Goal: Task Accomplishment & Management: Manage account settings

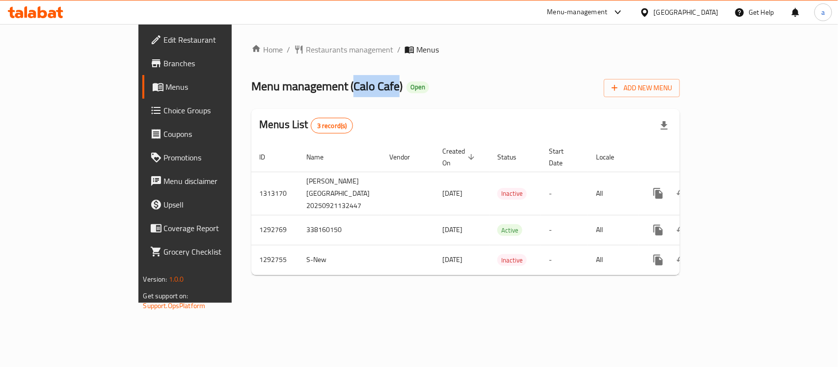
drag, startPoint x: 263, startPoint y: 84, endPoint x: 307, endPoint y: 89, distance: 44.5
click at [307, 89] on span "Menu management ( [PERSON_NAME] Cafe )" at bounding box center [326, 86] width 151 height 22
copy span "Calo Cafe"
click at [164, 69] on span "Branches" at bounding box center [217, 63] width 107 height 12
click at [164, 109] on span "Choice Groups" at bounding box center [217, 111] width 107 height 12
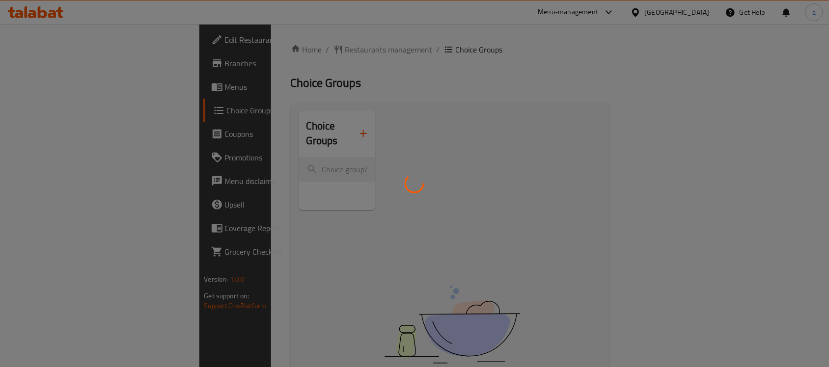
click at [211, 155] on div at bounding box center [414, 183] width 829 height 367
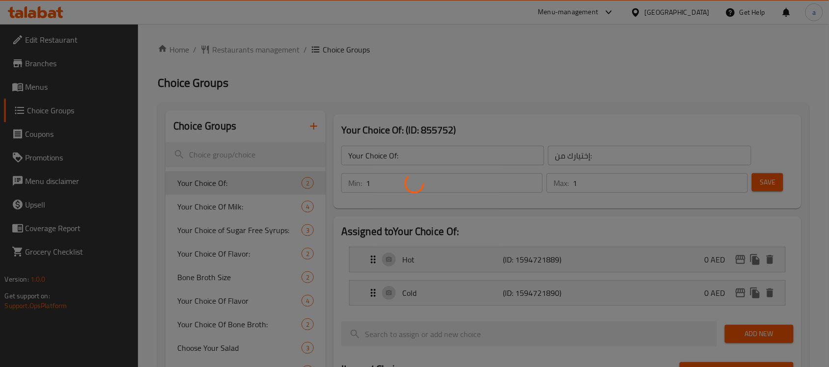
click at [211, 155] on div at bounding box center [414, 183] width 829 height 367
click at [210, 156] on div at bounding box center [414, 183] width 829 height 367
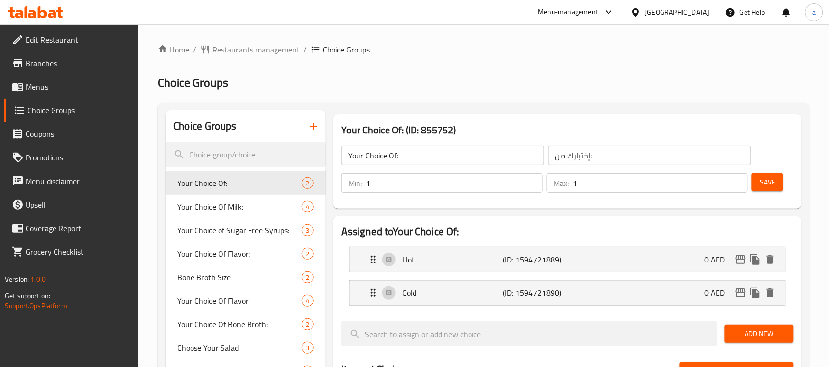
click at [210, 156] on input "search" at bounding box center [245, 154] width 160 height 25
click at [214, 155] on input "search" at bounding box center [245, 154] width 160 height 25
paste input "Bone Broth Size"
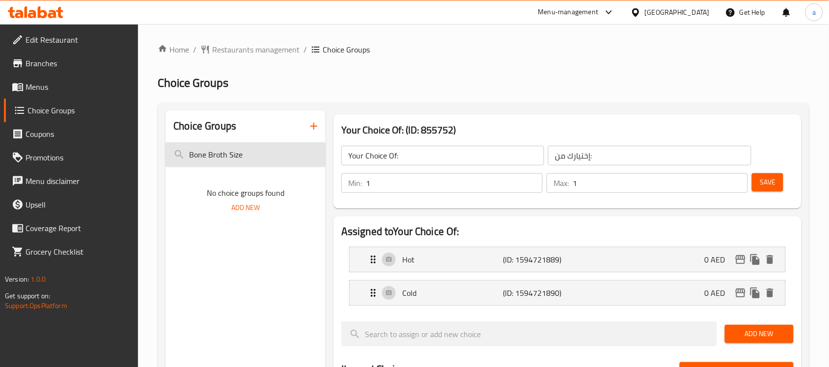
click at [212, 161] on input "Bone Broth Size" at bounding box center [245, 154] width 160 height 25
paste input "Bone Broth Size"
drag, startPoint x: 297, startPoint y: 159, endPoint x: 70, endPoint y: 145, distance: 227.2
click at [70, 145] on div "Edit Restaurant Branches Menus Choice Groups Coupons Promotions Menu disclaimer…" at bounding box center [414, 370] width 829 height 693
paste input "search"
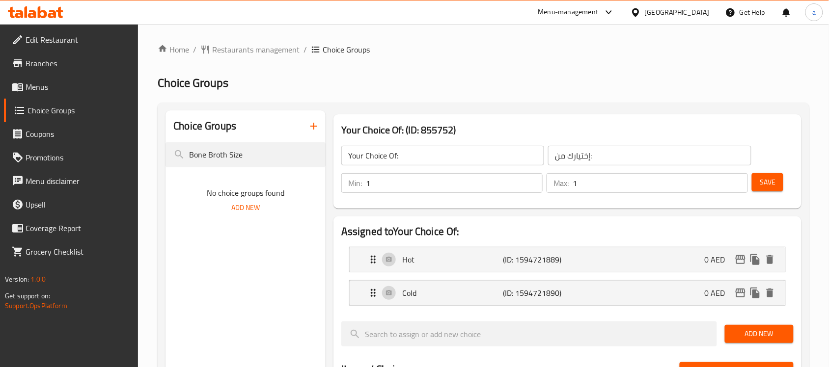
type input "Bone Broth Size"
click at [250, 51] on span "Restaurants management" at bounding box center [255, 50] width 87 height 12
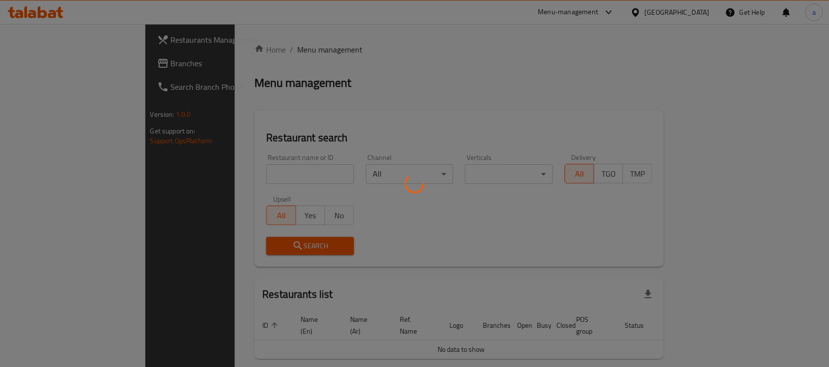
click at [30, 73] on div at bounding box center [414, 183] width 829 height 367
click at [34, 66] on div at bounding box center [414, 183] width 829 height 367
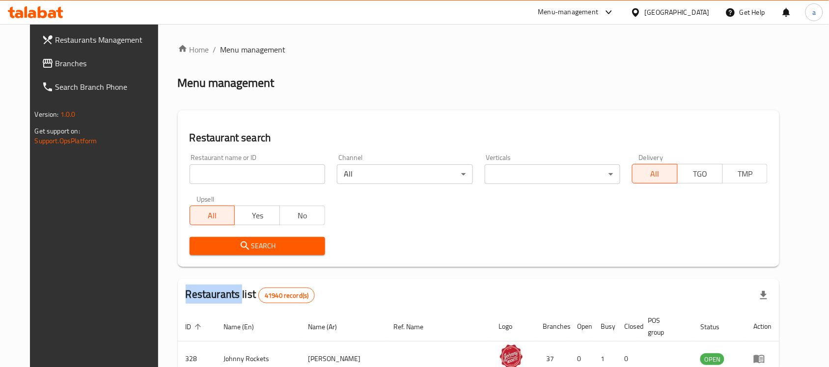
click at [34, 66] on div "Restaurants Management Branches Search Branch Phone Version: 1.0.0 Get support …" at bounding box center [414, 346] width 769 height 644
click at [55, 64] on span "Branches" at bounding box center [107, 63] width 105 height 12
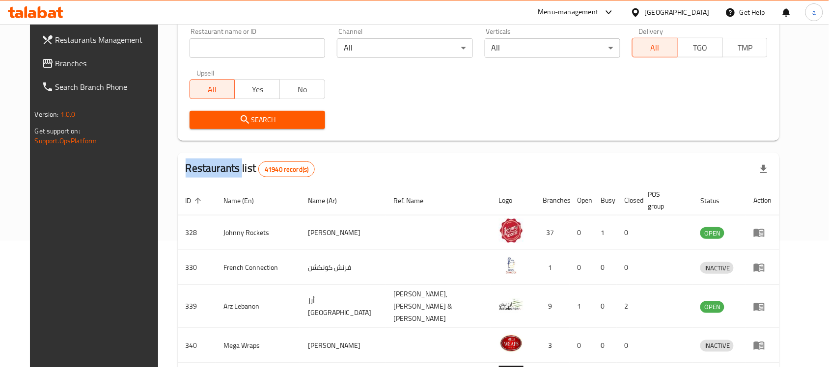
scroll to position [184, 0]
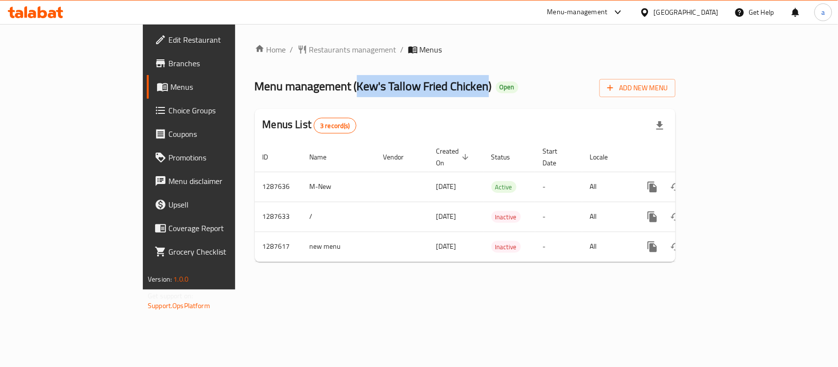
copy span "Kew's Tallow Fried Chicken"
drag, startPoint x: 262, startPoint y: 89, endPoint x: 391, endPoint y: 89, distance: 129.1
click at [391, 89] on span "Menu management ( Kew's Tallow Fried Chicken )" at bounding box center [373, 86] width 237 height 22
click at [168, 111] on span "Choice Groups" at bounding box center [221, 111] width 107 height 12
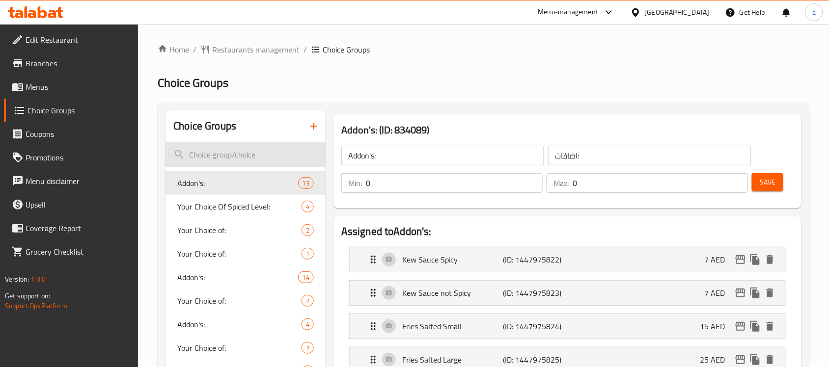
click at [212, 163] on input "search" at bounding box center [245, 154] width 160 height 25
paste input "Your Choice of"
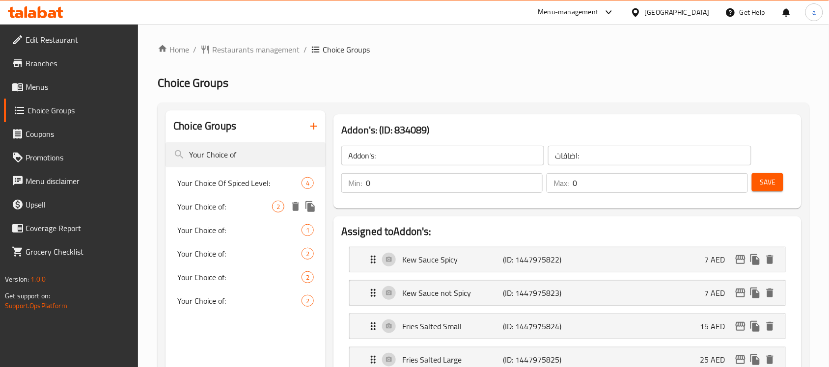
type input "Your Choice of"
click at [242, 207] on span "Your Choice of:" at bounding box center [224, 207] width 95 height 12
type input "Your Choice of:"
type input "اختيارك من:"
type input "1"
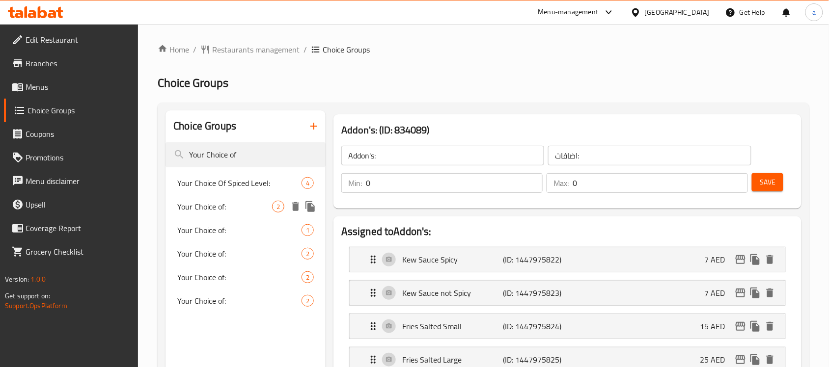
type input "1"
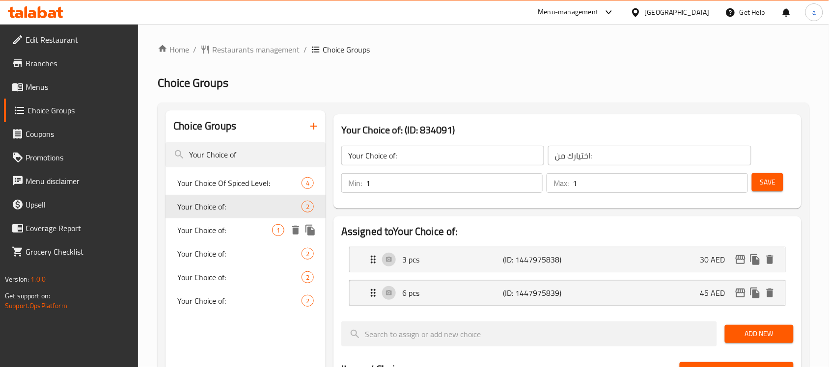
click at [204, 225] on span "Your Choice of:" at bounding box center [224, 230] width 95 height 12
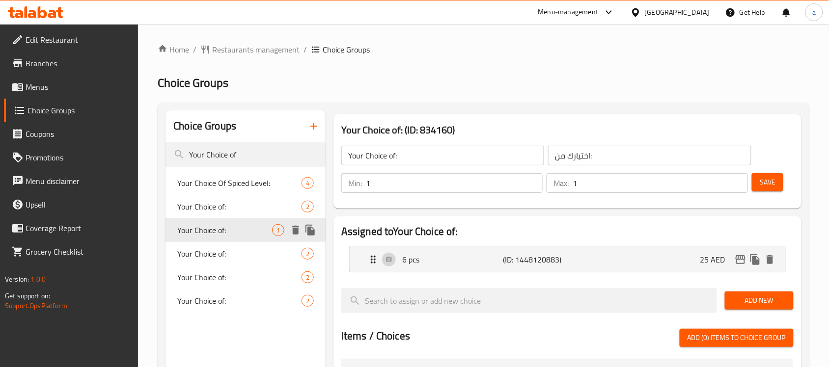
click at [225, 236] on span "Your Choice of:" at bounding box center [224, 230] width 95 height 12
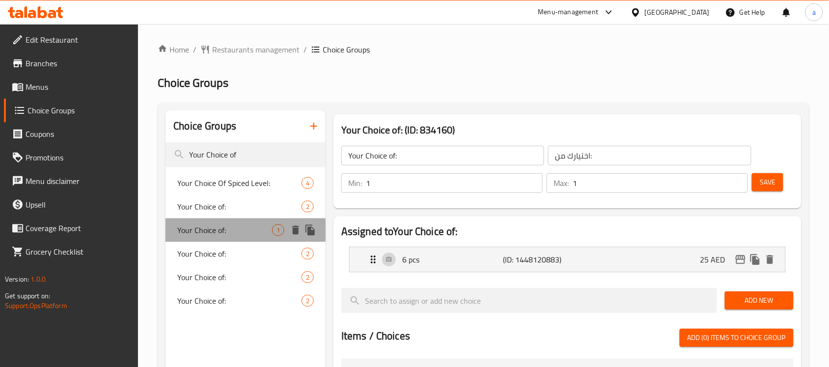
click at [210, 236] on span "Your Choice of:" at bounding box center [224, 230] width 95 height 12
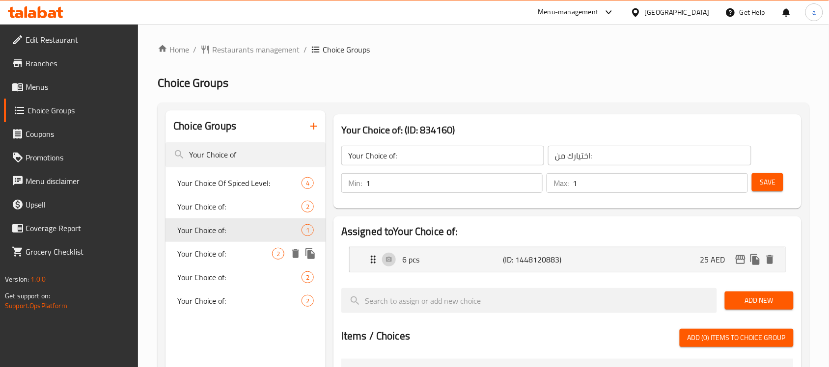
click at [203, 259] on span "Your Choice of:" at bounding box center [224, 254] width 95 height 12
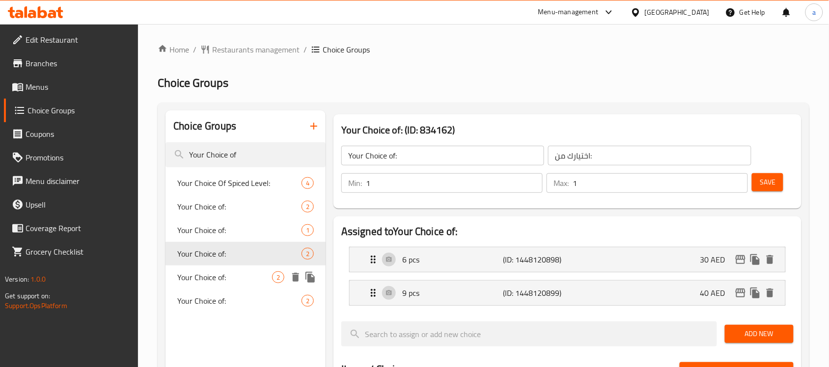
click at [197, 268] on div "Your Choice of: 2" at bounding box center [245, 278] width 160 height 24
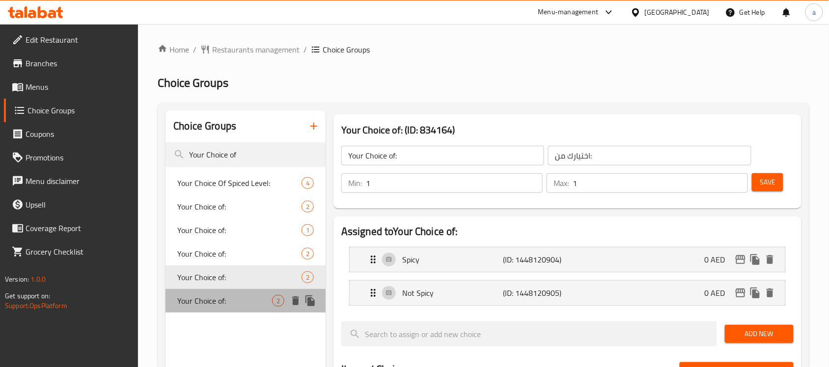
click at [197, 289] on div "Your Choice of: 2" at bounding box center [245, 301] width 160 height 24
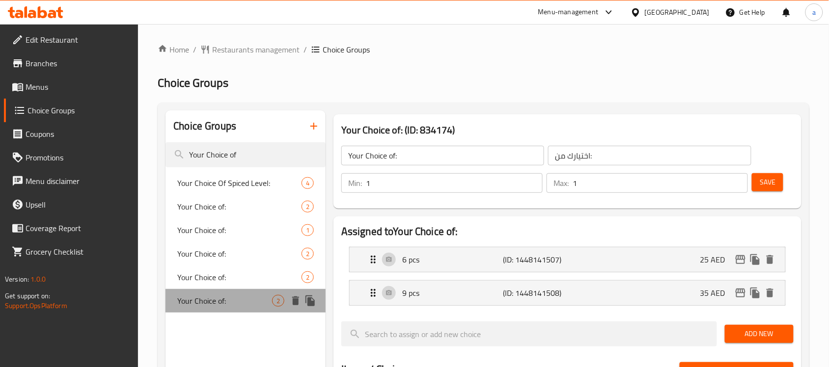
click at [195, 301] on span "Your Choice of:" at bounding box center [224, 301] width 95 height 12
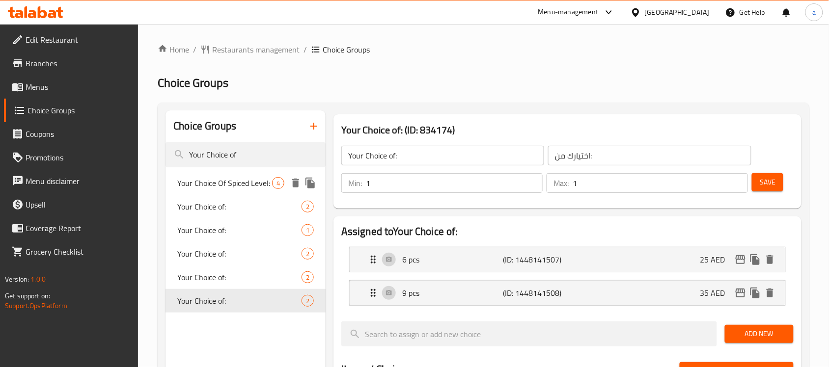
click at [220, 190] on div "Your Choice Of Spiced Level: 4" at bounding box center [245, 183] width 160 height 24
type input "Your Choice Of Spiced Level:"
type input "اختيارك من مستوى التوابل:"
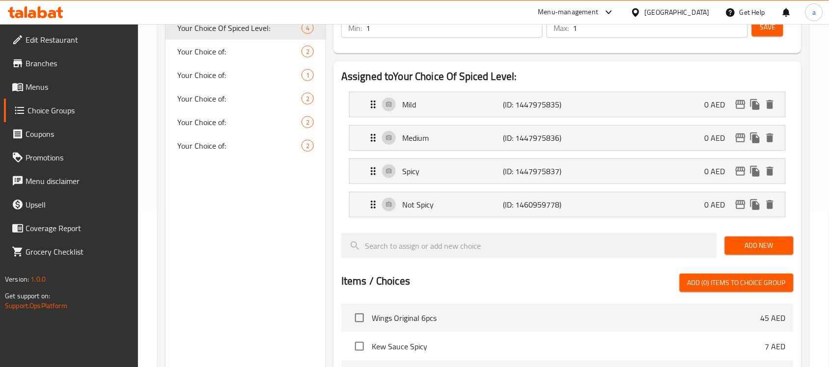
scroll to position [61, 0]
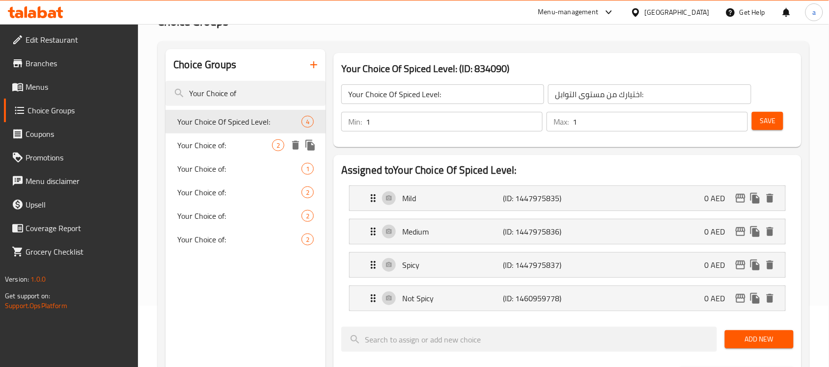
click at [217, 147] on span "Your Choice of:" at bounding box center [224, 145] width 95 height 12
type input "Your Choice of:"
type input "اختيارك من:"
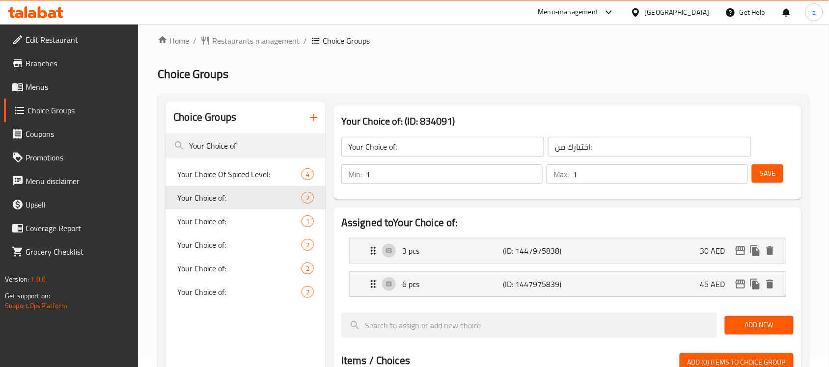
scroll to position [0, 0]
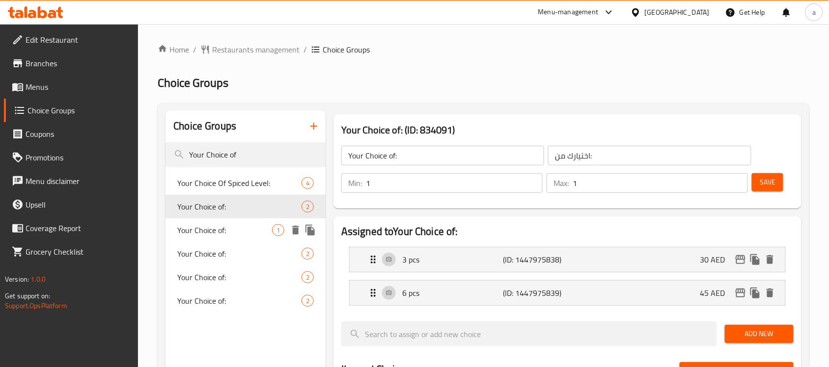
click at [225, 235] on span "Your Choice of:" at bounding box center [224, 230] width 95 height 12
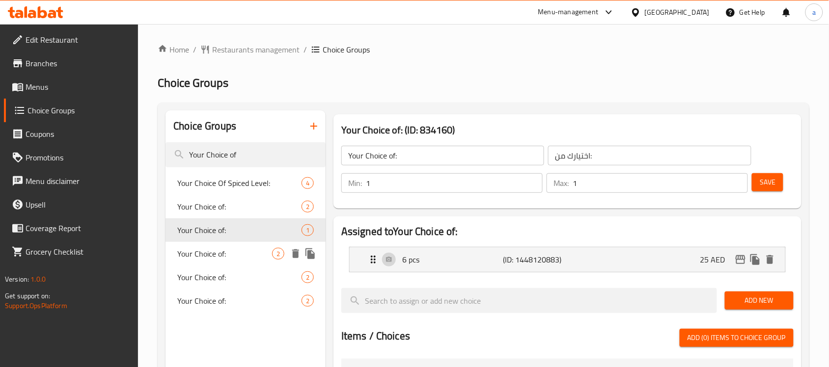
click at [231, 261] on div "Your Choice of: 2" at bounding box center [245, 254] width 160 height 24
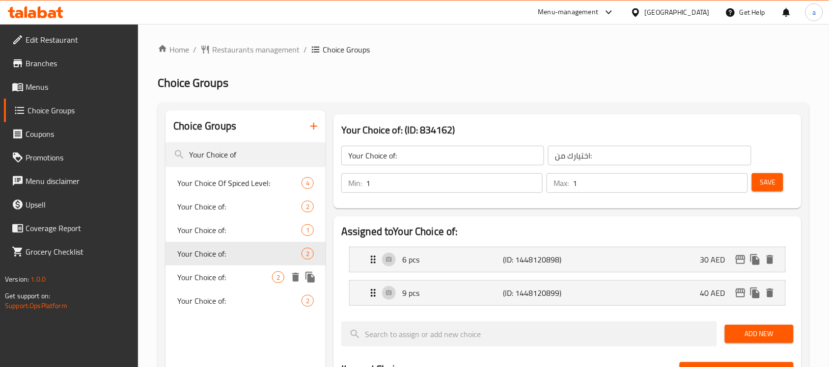
click at [210, 283] on span "Your Choice of:" at bounding box center [224, 277] width 95 height 12
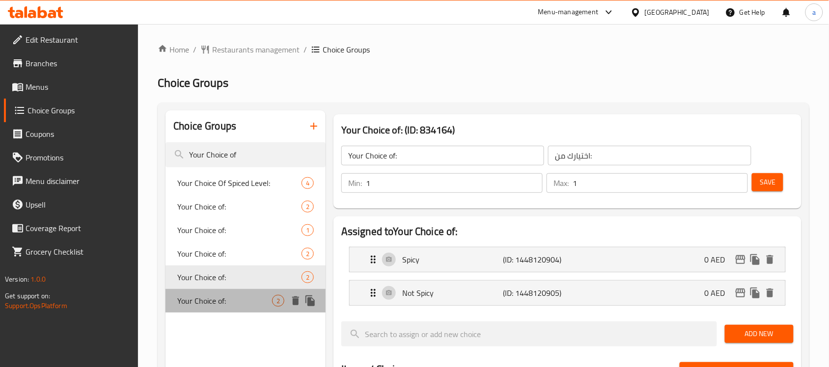
click at [205, 298] on span "Your Choice of:" at bounding box center [224, 301] width 95 height 12
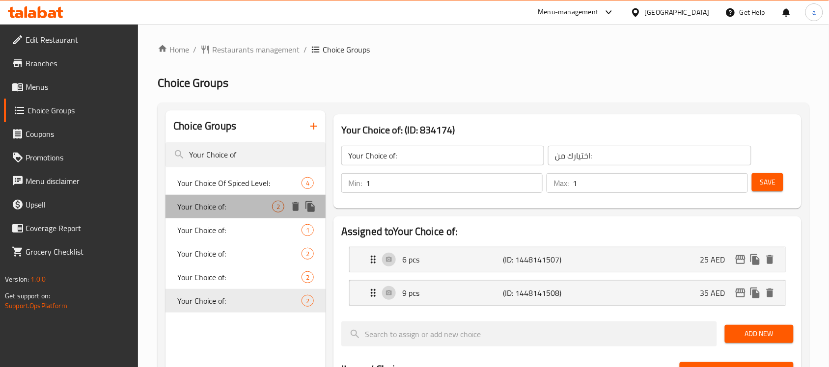
click at [253, 195] on div "Your Choice of: 2" at bounding box center [245, 207] width 160 height 24
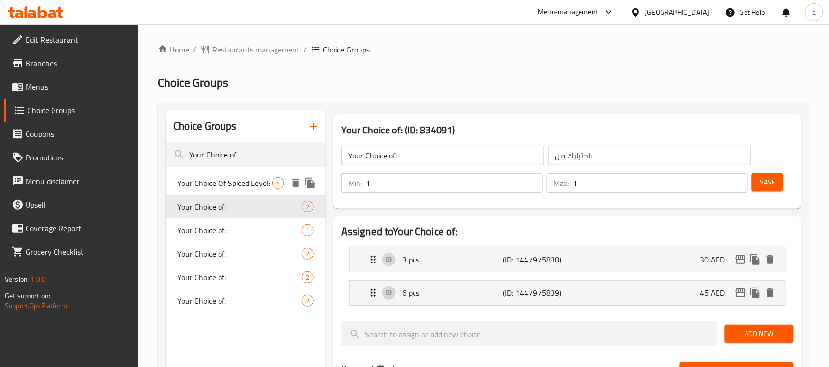
click at [254, 181] on span "Your Choice Of Spiced Level:" at bounding box center [224, 183] width 95 height 12
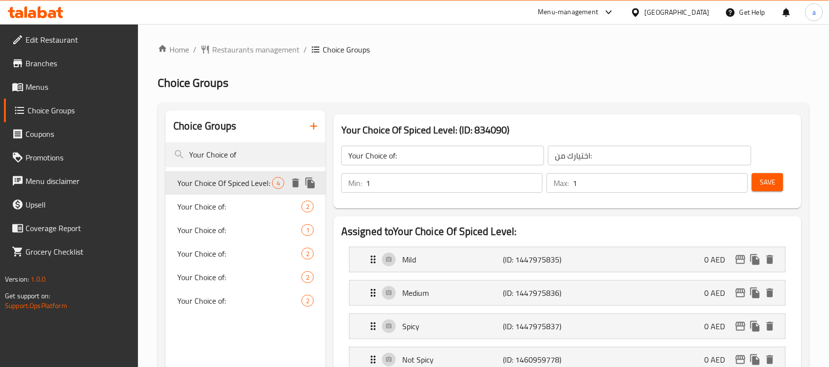
type input "Your Choice Of Spiced Level:"
type input "اختيارك من مستوى التوابل:"
click at [212, 204] on span "Your Choice of:" at bounding box center [224, 207] width 95 height 12
type input "Your Choice of:"
type input "اختيارك من:"
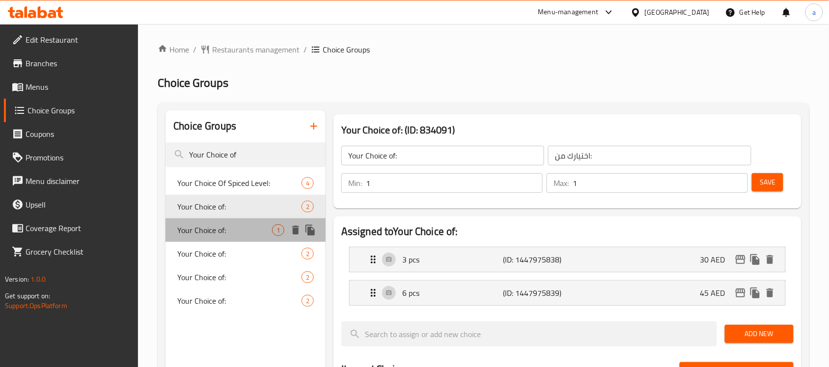
click at [207, 226] on span "Your Choice of:" at bounding box center [224, 230] width 95 height 12
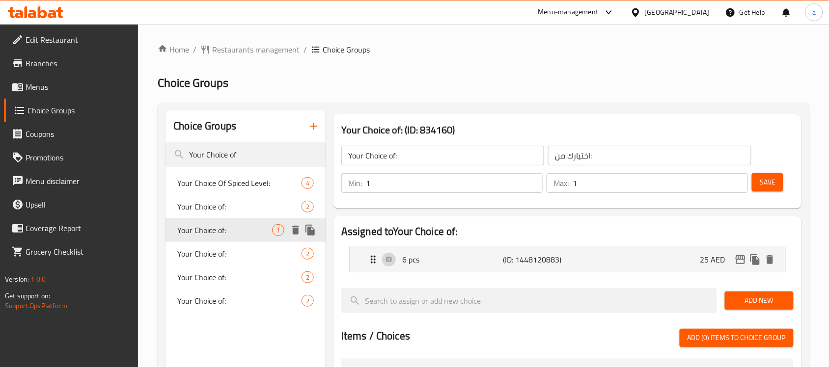
click at [199, 234] on span "Your Choice of:" at bounding box center [224, 230] width 95 height 12
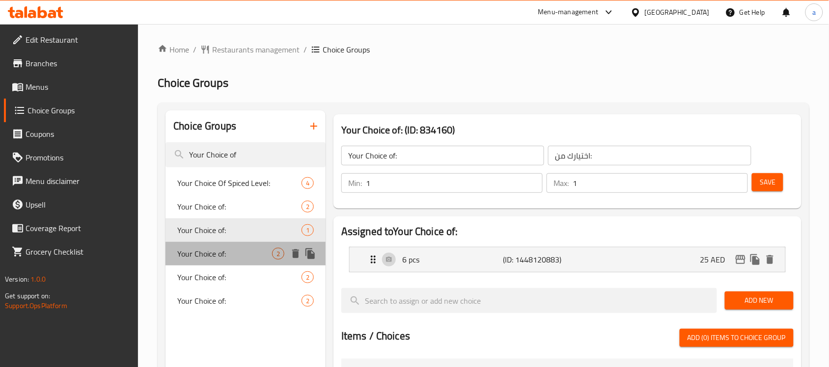
click at [199, 254] on span "Your Choice of:" at bounding box center [224, 254] width 95 height 12
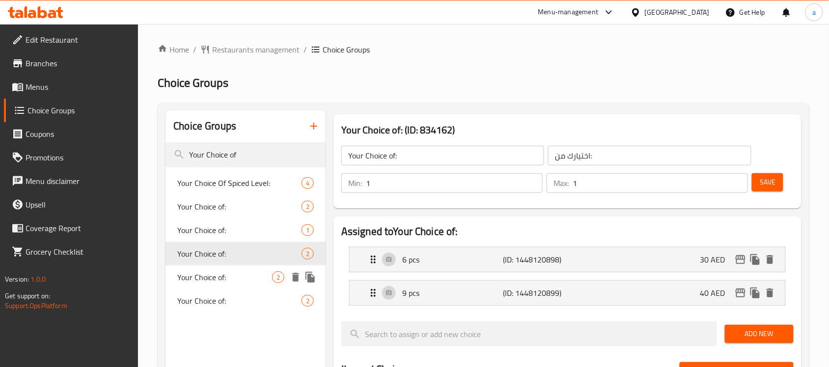
click at [199, 274] on span "Your Choice of:" at bounding box center [224, 277] width 95 height 12
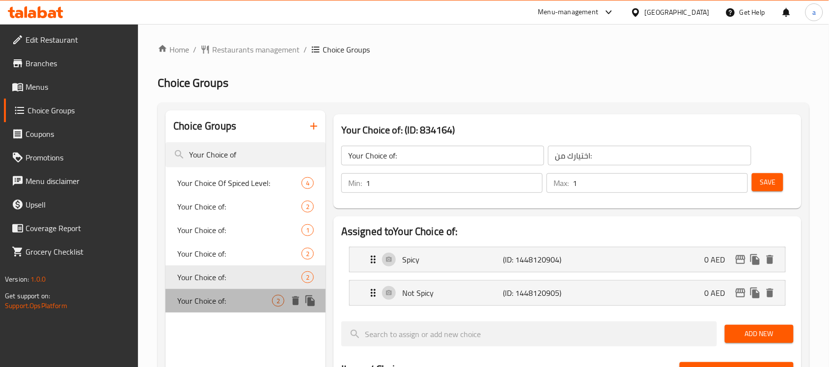
click at [197, 296] on span "Your Choice of:" at bounding box center [224, 301] width 95 height 12
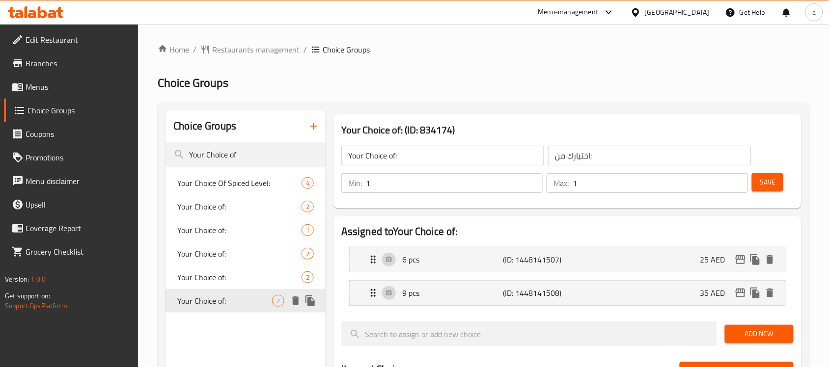
click at [200, 295] on span "Your Choice of:" at bounding box center [224, 301] width 95 height 12
click at [419, 257] on p "6 pcs" at bounding box center [452, 260] width 101 height 12
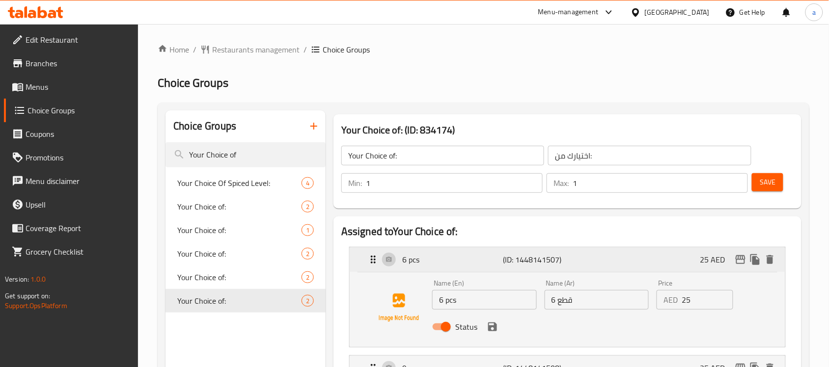
click at [419, 257] on p "6 pcs" at bounding box center [452, 260] width 101 height 12
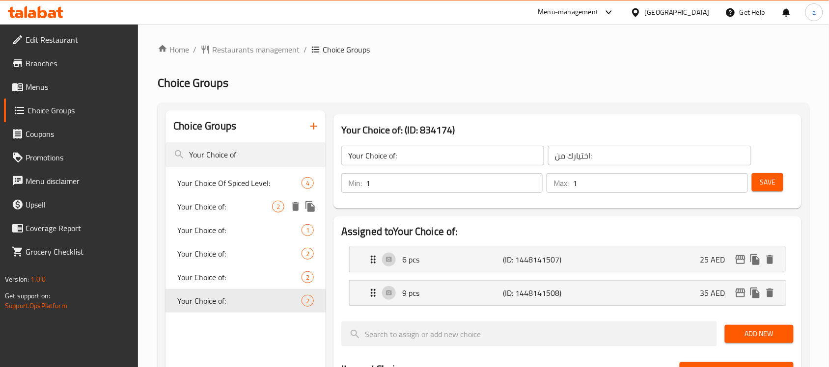
click at [233, 206] on span "Your Choice of:" at bounding box center [224, 207] width 95 height 12
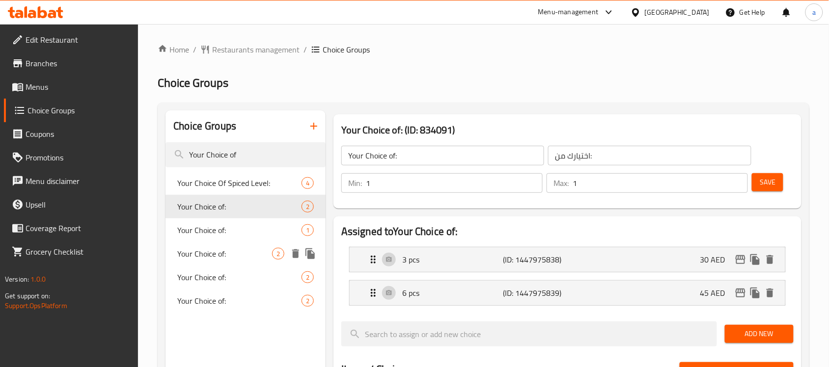
click at [224, 245] on div "Your Choice of: 2" at bounding box center [245, 254] width 160 height 24
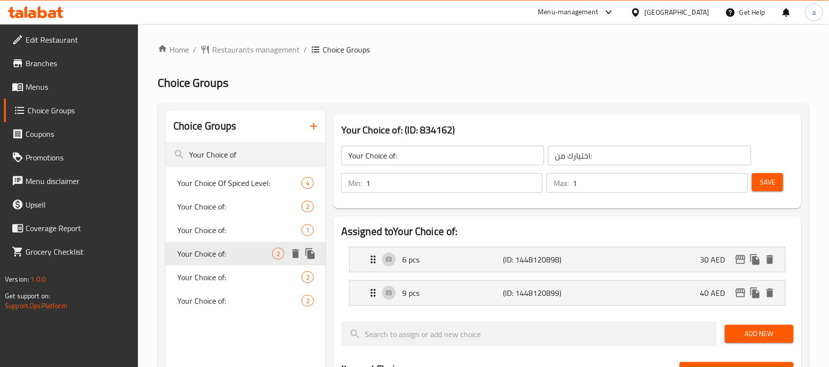
click at [219, 261] on div "Your Choice of: 2" at bounding box center [245, 254] width 160 height 24
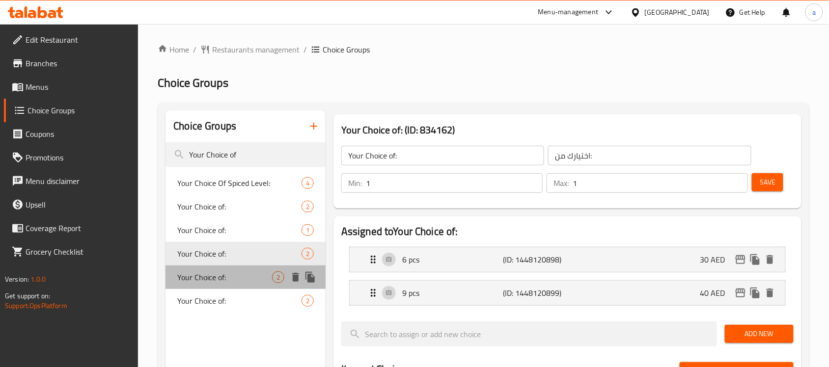
click at [215, 281] on span "Your Choice of:" at bounding box center [224, 277] width 95 height 12
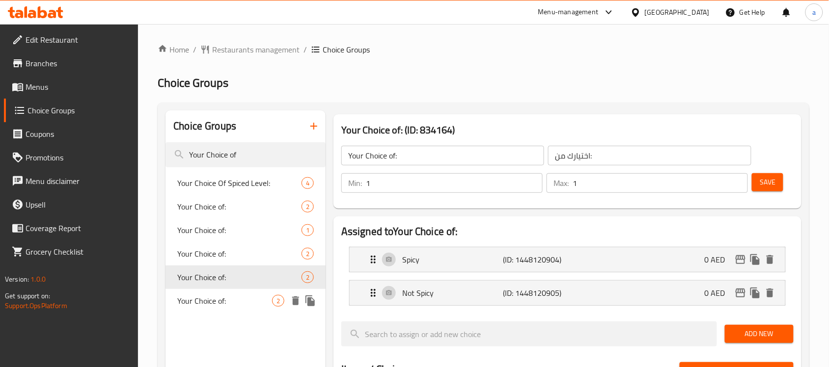
click at [217, 295] on span "Your Choice of:" at bounding box center [224, 301] width 95 height 12
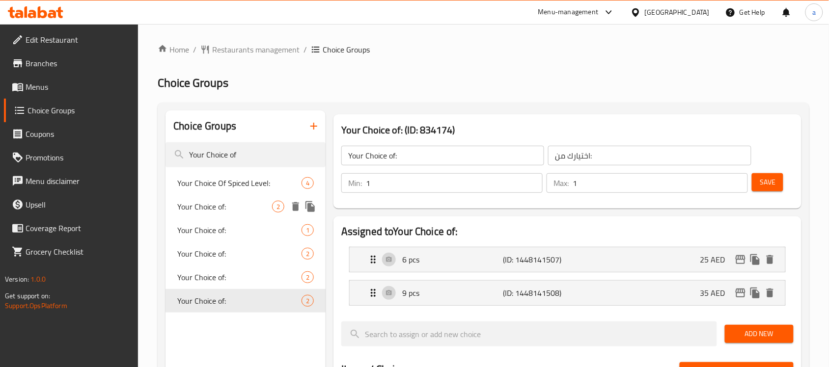
click at [224, 201] on span "Your Choice of:" at bounding box center [224, 207] width 95 height 12
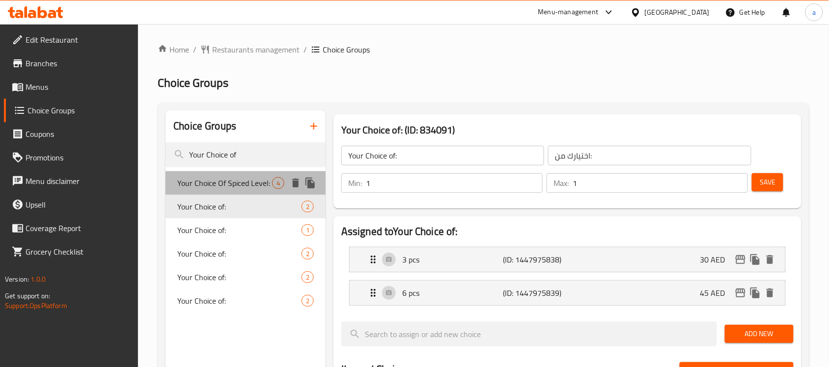
click at [240, 183] on span "Your Choice Of Spiced Level:" at bounding box center [224, 183] width 95 height 12
type input "Your Choice Of Spiced Level:"
type input "اختيارك من مستوى التوابل:"
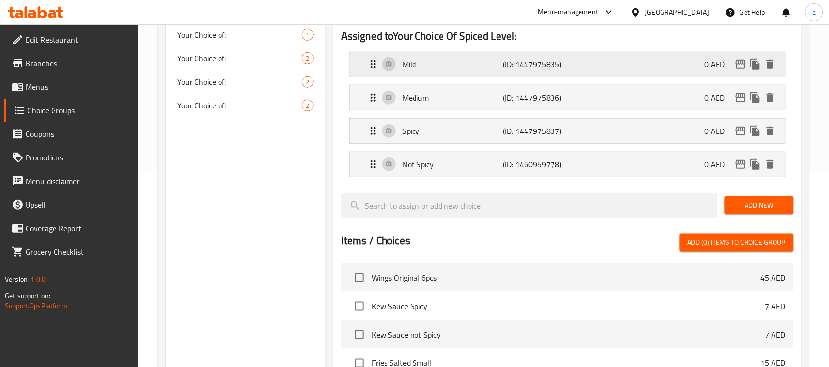
scroll to position [61, 0]
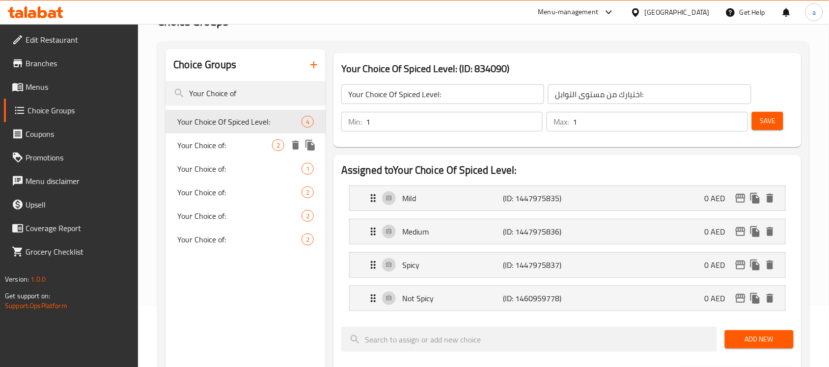
click at [210, 153] on div "Your Choice of: 2" at bounding box center [245, 146] width 160 height 24
type input "Your Choice of:"
type input "اختيارك من:"
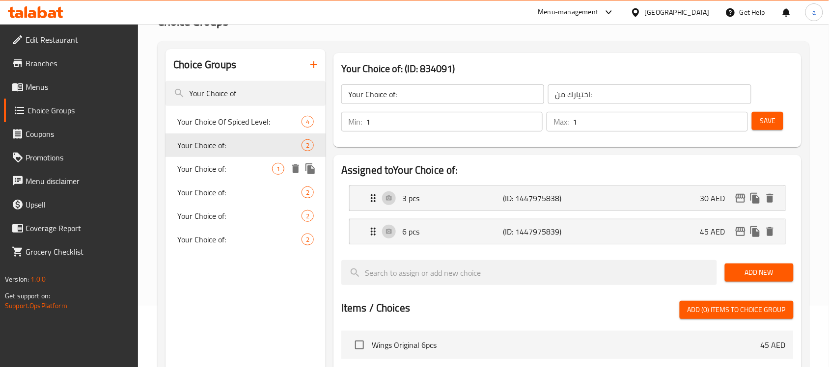
click at [205, 173] on span "Your Choice of:" at bounding box center [224, 169] width 95 height 12
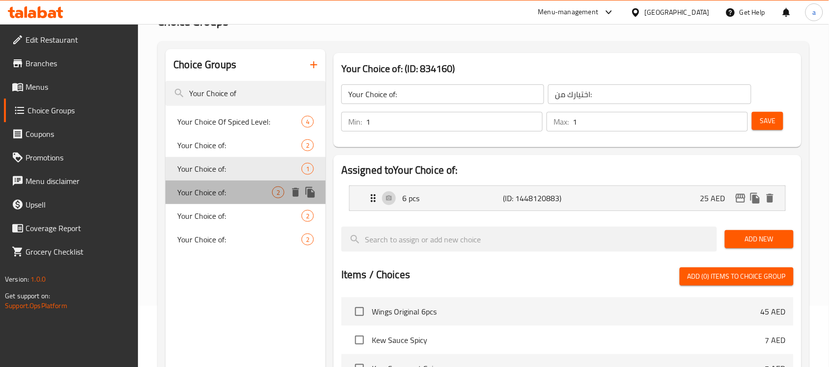
click at [211, 202] on div "Your Choice of: 2" at bounding box center [245, 193] width 160 height 24
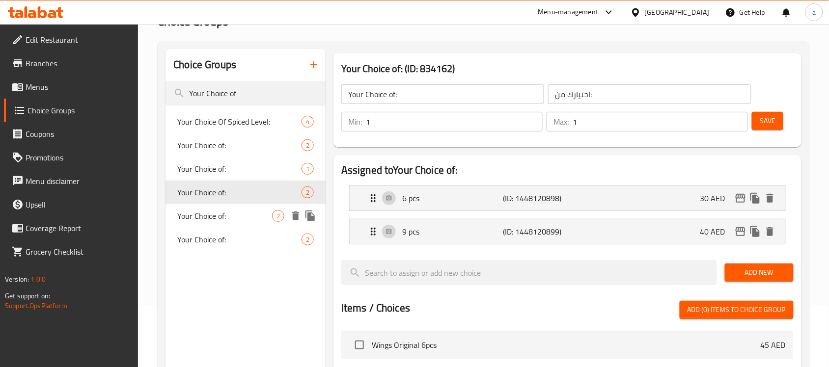
click at [210, 222] on span "Your Choice of:" at bounding box center [224, 216] width 95 height 12
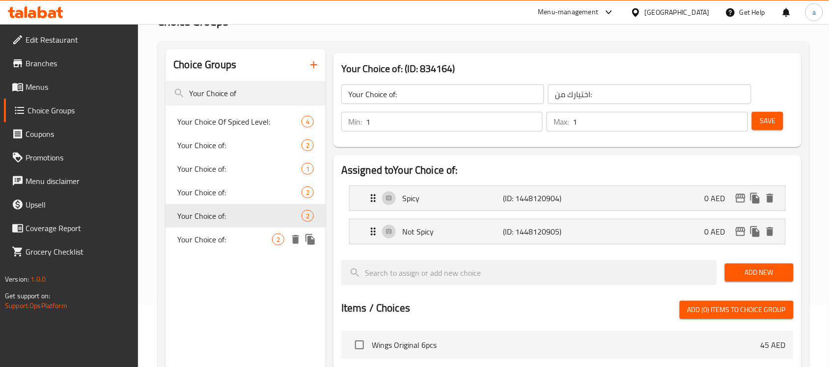
click at [213, 234] on span "Your Choice of:" at bounding box center [224, 240] width 95 height 12
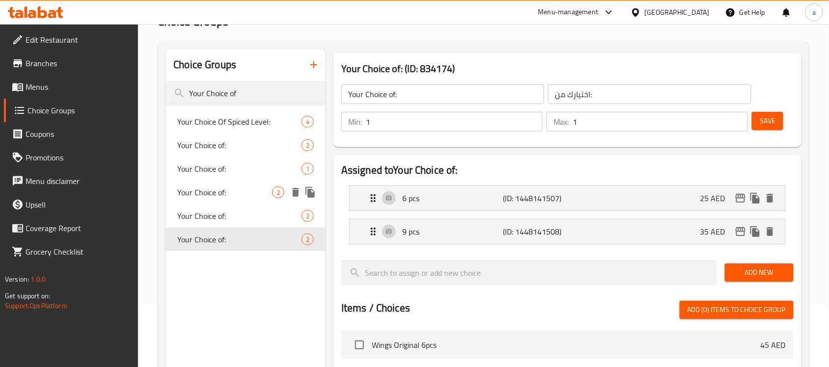
scroll to position [0, 0]
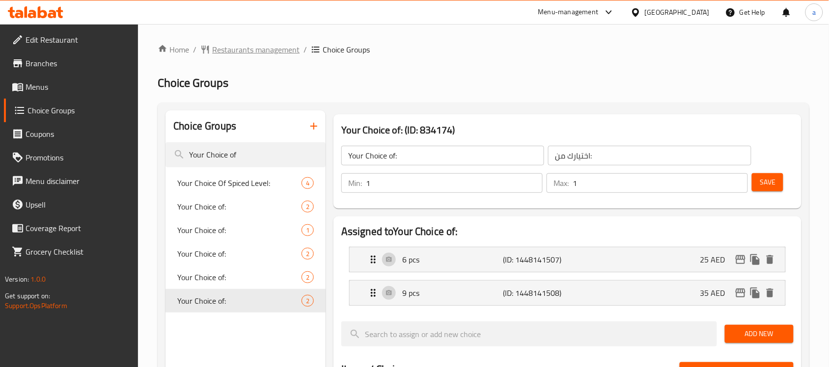
click at [254, 55] on span "Restaurants management" at bounding box center [255, 50] width 87 height 12
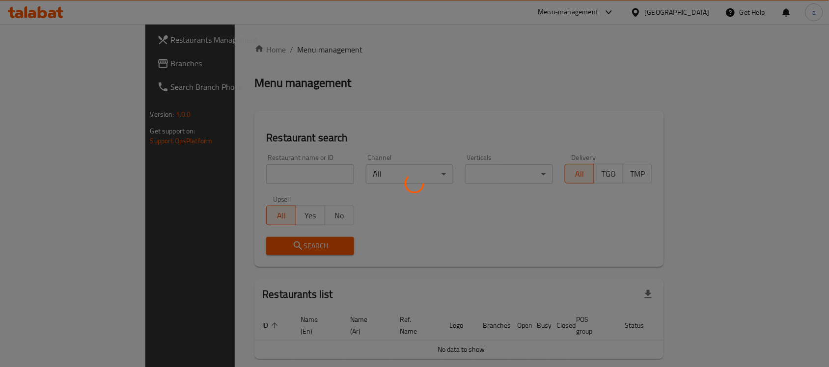
click at [40, 64] on div at bounding box center [414, 183] width 829 height 367
click at [53, 60] on div at bounding box center [414, 183] width 829 height 367
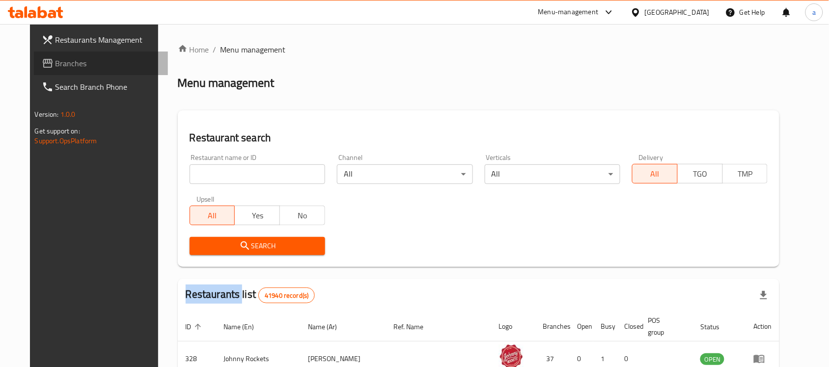
click at [55, 60] on span "Branches" at bounding box center [107, 63] width 105 height 12
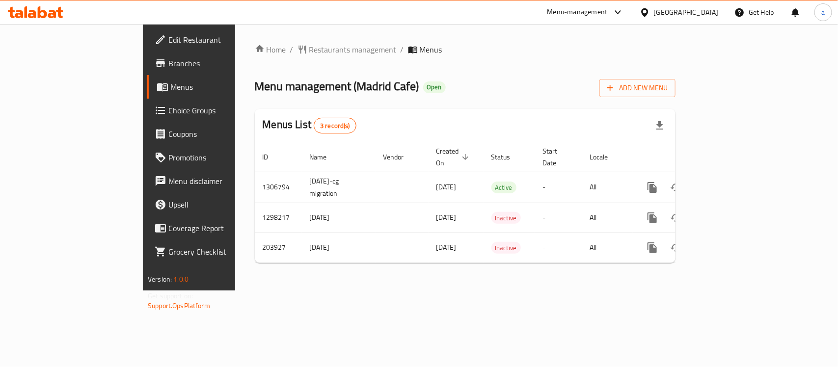
click at [255, 62] on div "Home / Restaurants management / Menus Menu management ( Madrid Cafe ) Open Add …" at bounding box center [465, 157] width 421 height 227
click at [309, 48] on span "Restaurants management" at bounding box center [352, 50] width 87 height 12
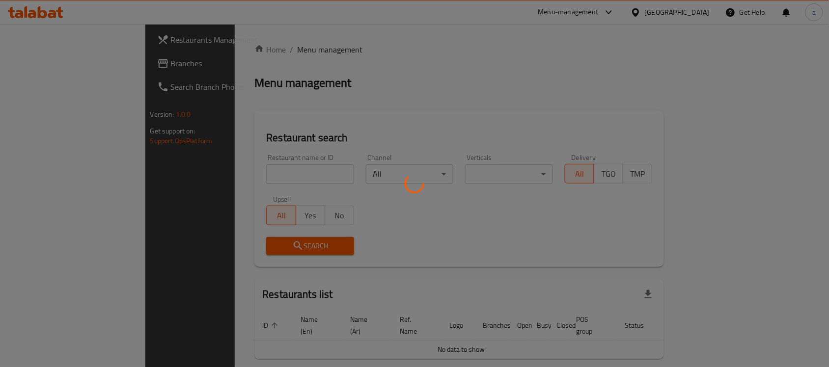
click at [26, 71] on div at bounding box center [414, 183] width 829 height 367
click at [44, 61] on div at bounding box center [414, 183] width 829 height 367
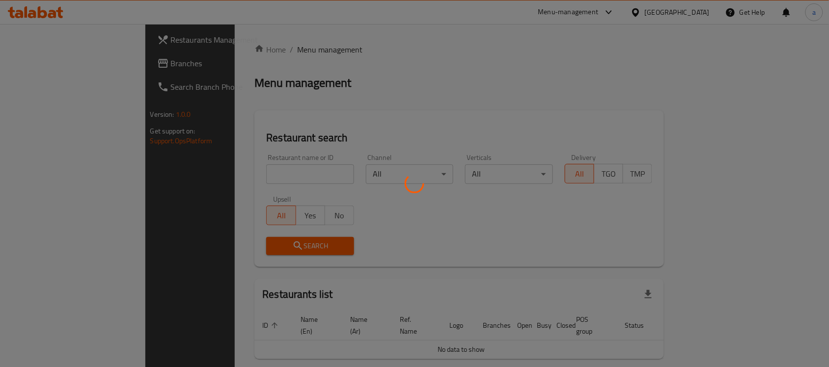
click at [37, 61] on div at bounding box center [414, 183] width 829 height 367
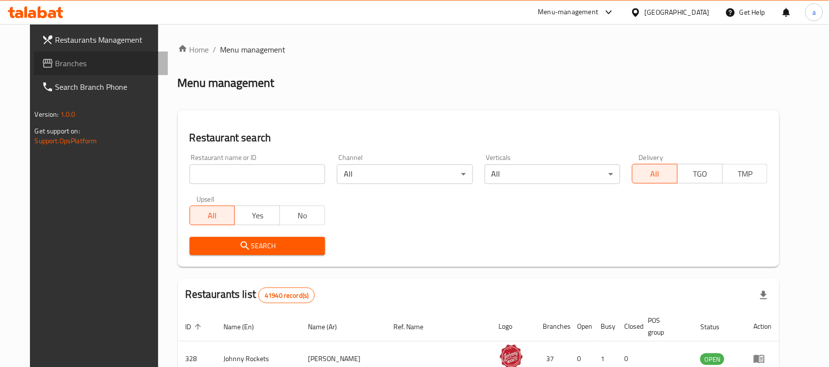
click at [77, 69] on link "Branches" at bounding box center [101, 64] width 135 height 24
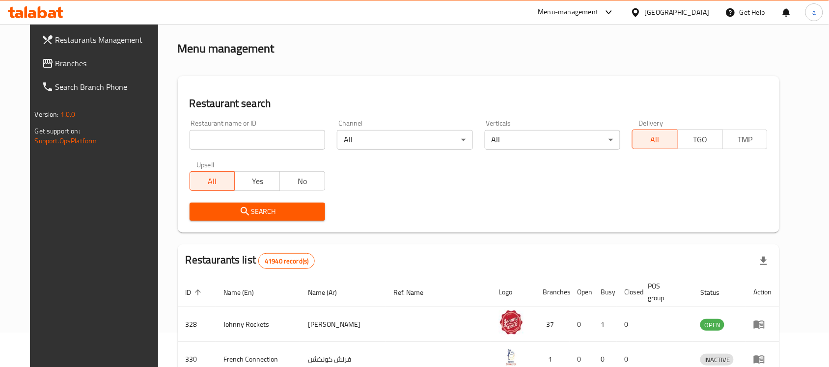
scroll to position [61, 0]
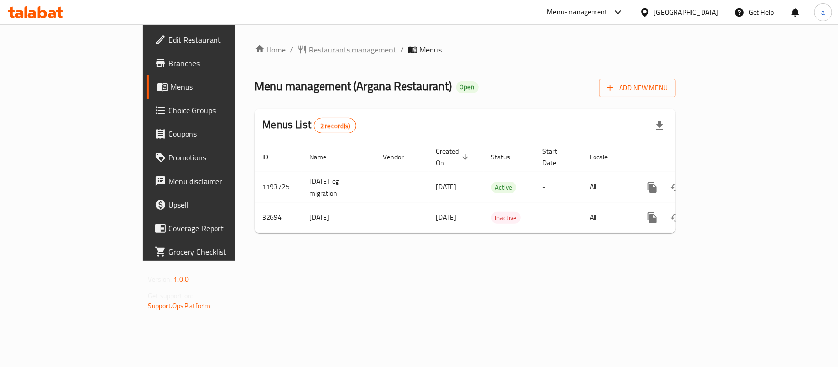
click at [309, 47] on span "Restaurants management" at bounding box center [352, 50] width 87 height 12
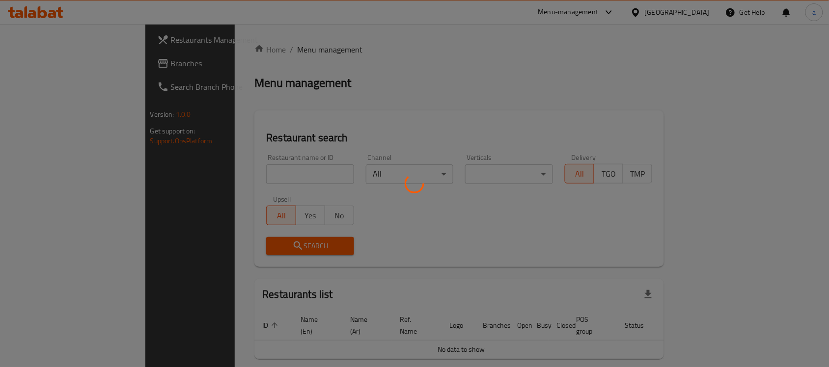
click at [48, 60] on div at bounding box center [414, 183] width 829 height 367
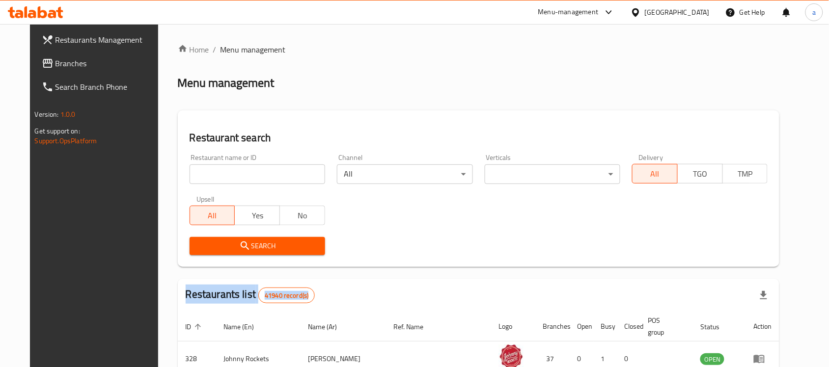
click at [55, 60] on span "Branches" at bounding box center [107, 63] width 105 height 12
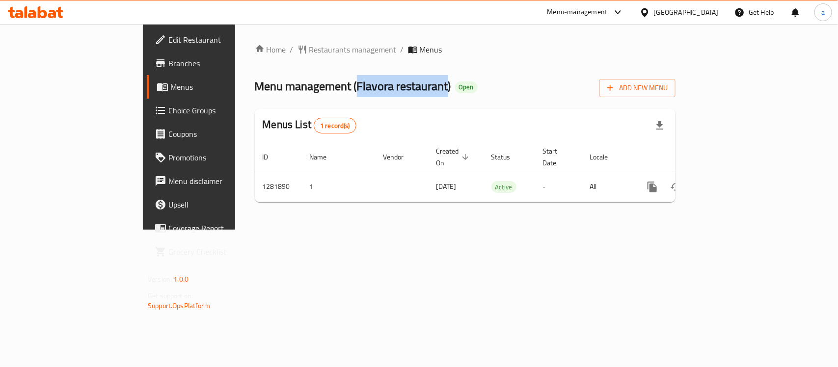
drag, startPoint x: 264, startPoint y: 87, endPoint x: 354, endPoint y: 89, distance: 90.4
click at [354, 89] on span "Menu management ( Flavora restaurant )" at bounding box center [353, 86] width 196 height 22
copy span "Flavora restaurant"
click at [249, 38] on div "Home / Restaurants management / Menus Menu management ( Flavora restaurant ) Op…" at bounding box center [465, 127] width 460 height 206
click at [309, 54] on span "Restaurants management" at bounding box center [352, 50] width 87 height 12
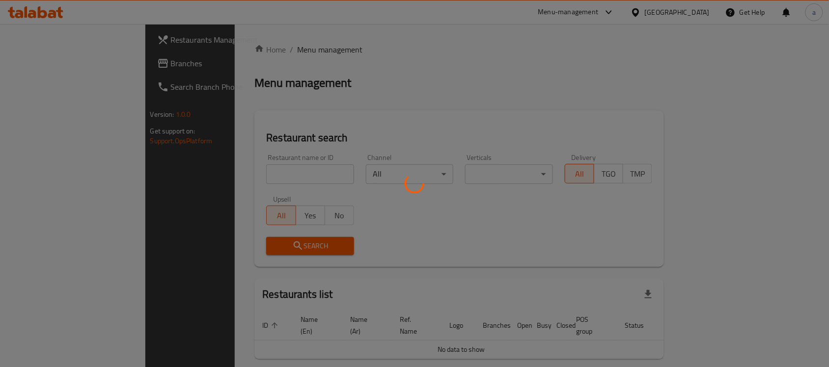
click at [64, 64] on div at bounding box center [414, 183] width 829 height 367
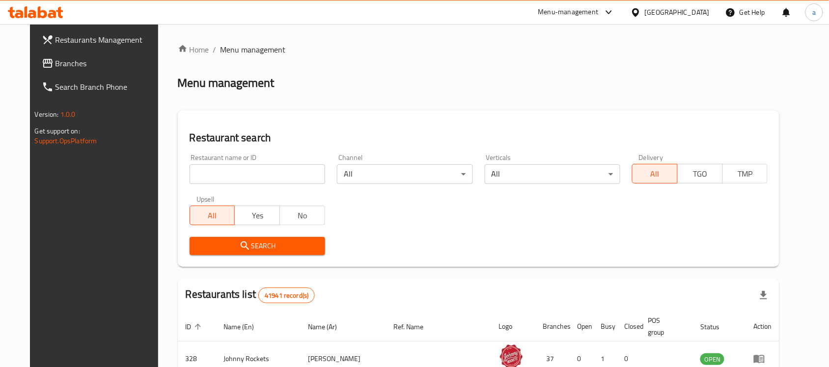
click at [64, 64] on span "Branches" at bounding box center [107, 63] width 105 height 12
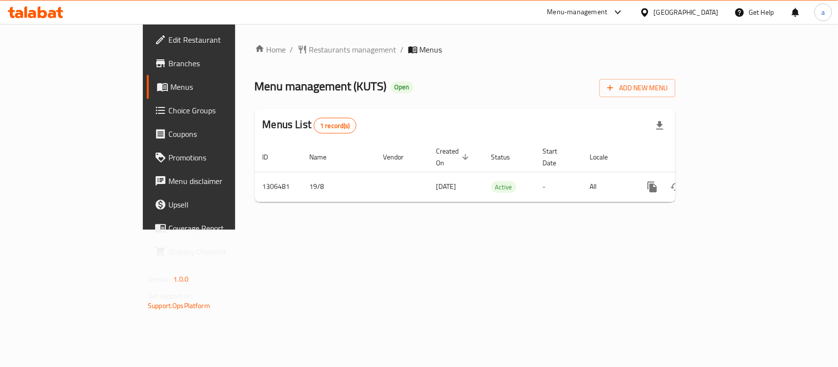
click at [264, 86] on span "Menu management ( KUTS )" at bounding box center [321, 86] width 132 height 22
copy span "KUTS"
click at [309, 47] on span "Restaurants management" at bounding box center [352, 50] width 87 height 12
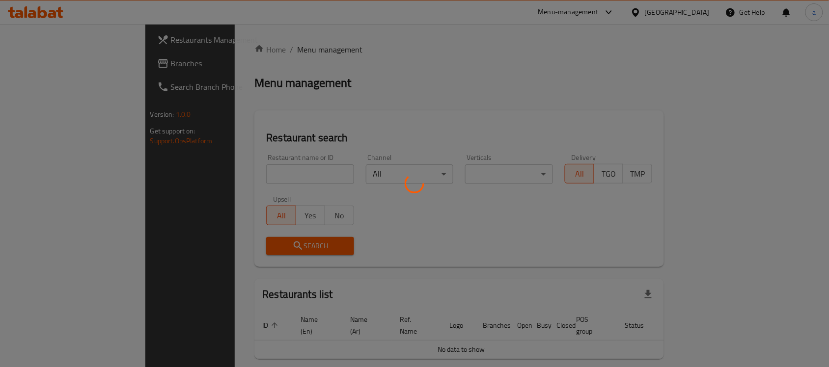
click at [49, 63] on div at bounding box center [414, 183] width 829 height 367
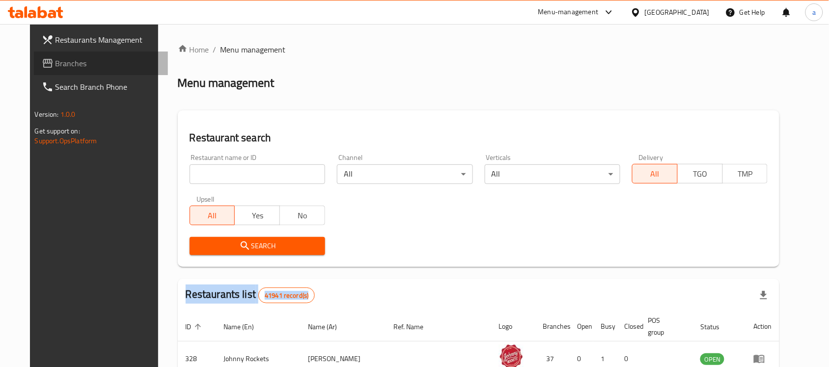
click at [55, 63] on span "Branches" at bounding box center [107, 63] width 105 height 12
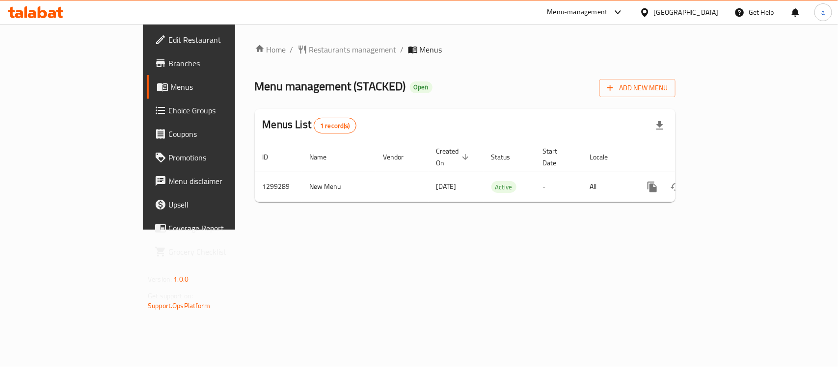
click at [298, 87] on span "Menu management ( STACKED )" at bounding box center [330, 86] width 151 height 22
copy span "STACKED"
click at [298, 87] on span "Menu management ( STACKED )" at bounding box center [330, 86] width 151 height 22
click at [275, 92] on span "Menu management ( STACKED )" at bounding box center [330, 86] width 151 height 22
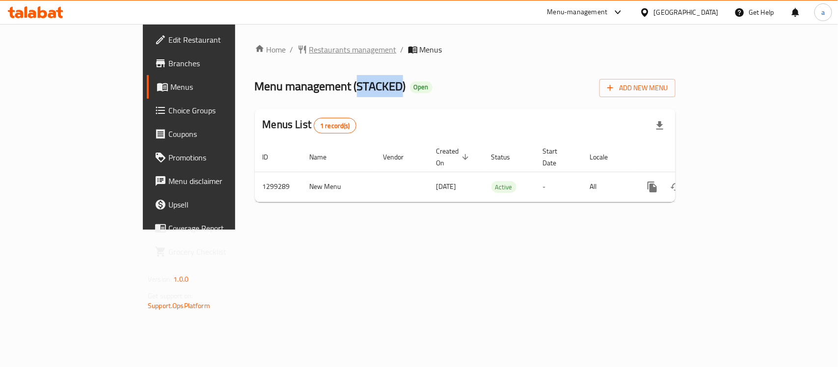
click at [309, 50] on span "Restaurants management" at bounding box center [352, 50] width 87 height 12
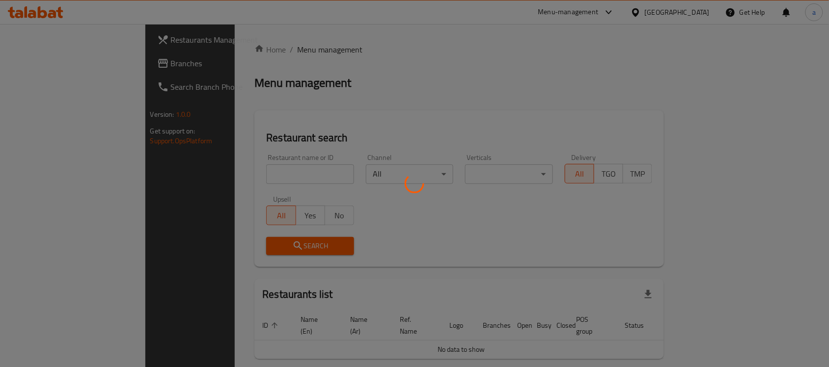
click at [53, 64] on div at bounding box center [414, 183] width 829 height 367
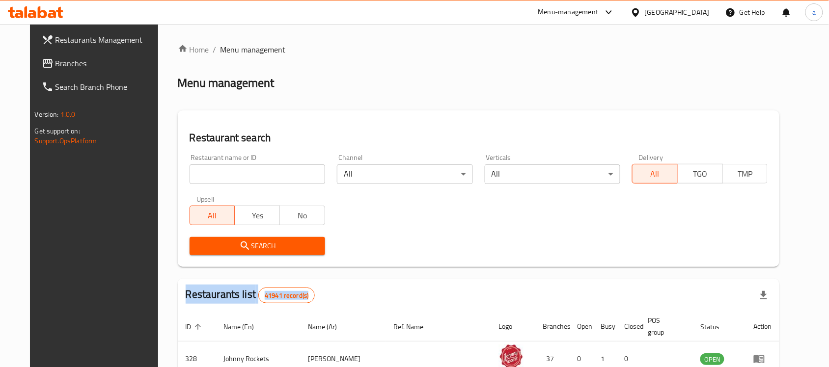
click at [55, 64] on span "Branches" at bounding box center [107, 63] width 105 height 12
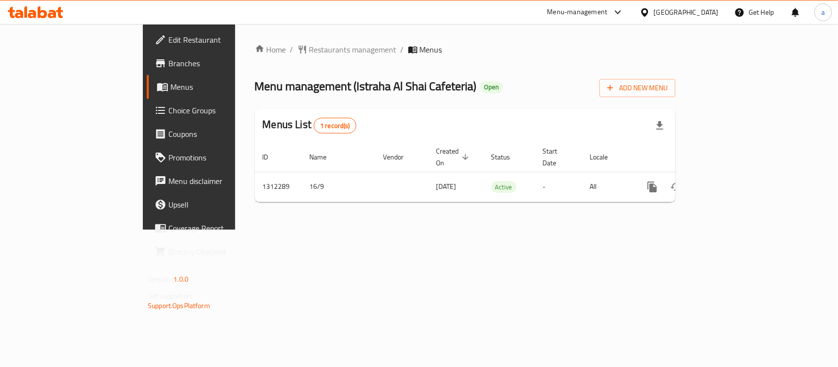
click at [291, 62] on div "Home / Restaurants management / Menus Menu management ( Istraha Al Shai Cafeter…" at bounding box center [465, 127] width 421 height 166
click at [309, 53] on span "Restaurants management" at bounding box center [352, 50] width 87 height 12
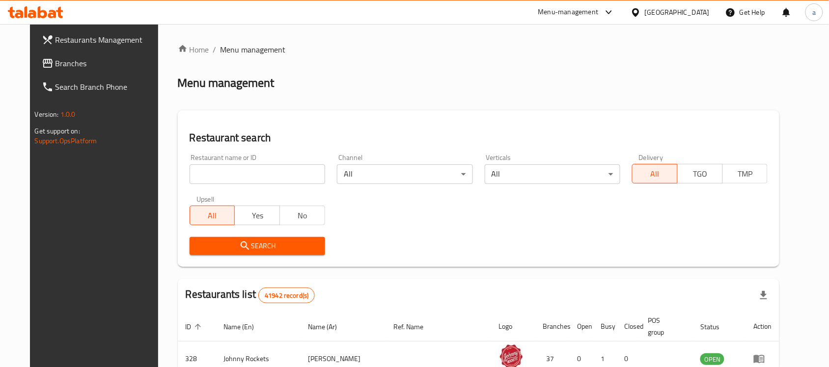
click at [64, 67] on span "Branches" at bounding box center [107, 63] width 105 height 12
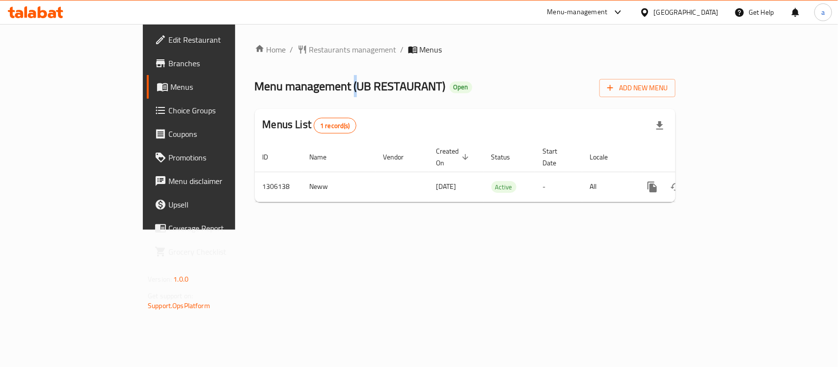
click at [264, 86] on span "Menu management ( UB RESTAURANT )" at bounding box center [350, 86] width 191 height 22
click at [309, 47] on span "Restaurants management" at bounding box center [352, 50] width 87 height 12
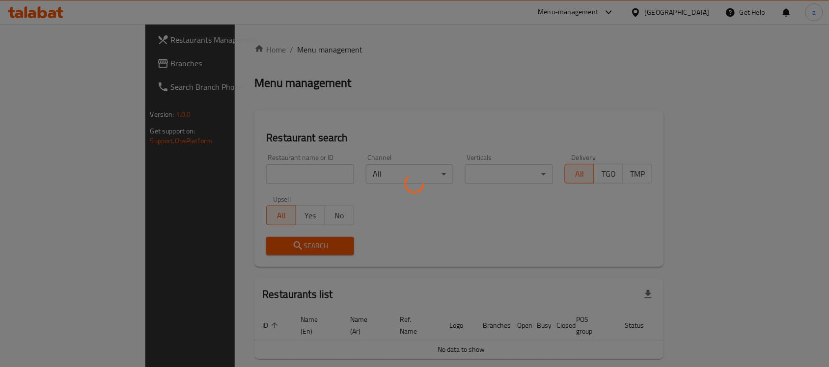
click at [38, 64] on div at bounding box center [414, 183] width 829 height 367
click at [41, 62] on div at bounding box center [414, 183] width 829 height 367
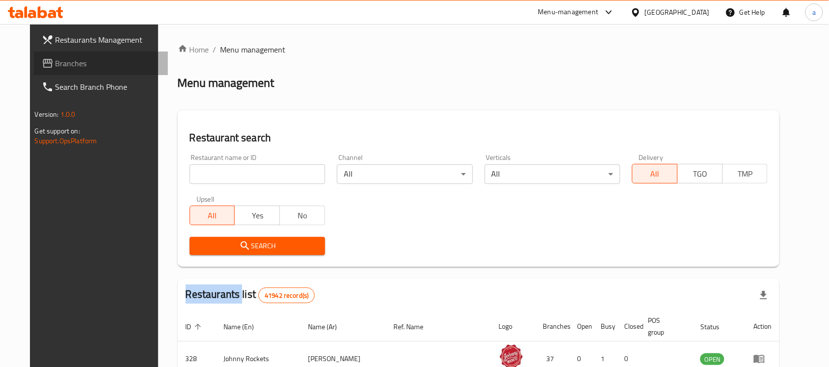
click at [55, 62] on span "Branches" at bounding box center [107, 63] width 105 height 12
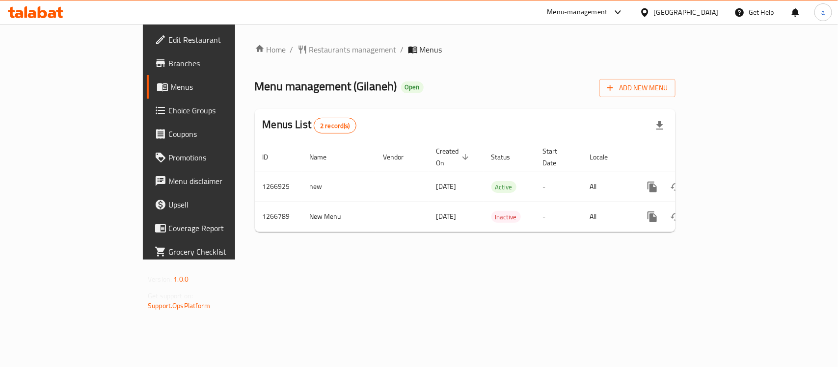
click at [275, 92] on span "Menu management ( Gilaneh )" at bounding box center [326, 86] width 142 height 22
copy span "Gilaneh"
click at [255, 60] on div "Home / Restaurants management / Menus Menu management ( Gilaneh ) Open Add New …" at bounding box center [465, 142] width 421 height 196
click at [309, 48] on span "Restaurants management" at bounding box center [352, 50] width 87 height 12
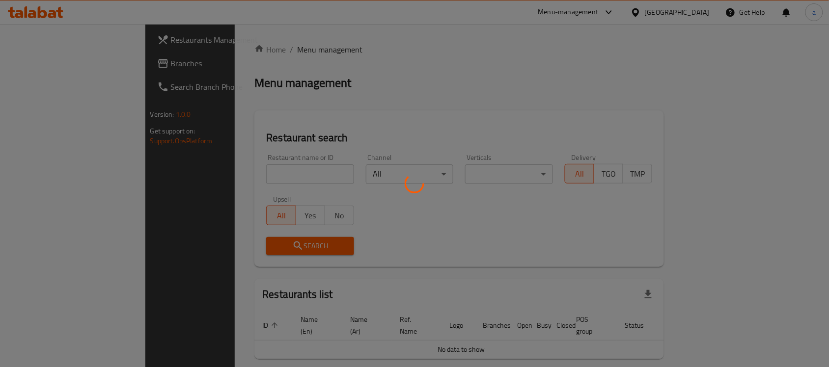
click at [41, 69] on div at bounding box center [414, 183] width 829 height 367
click at [62, 64] on div at bounding box center [414, 183] width 829 height 367
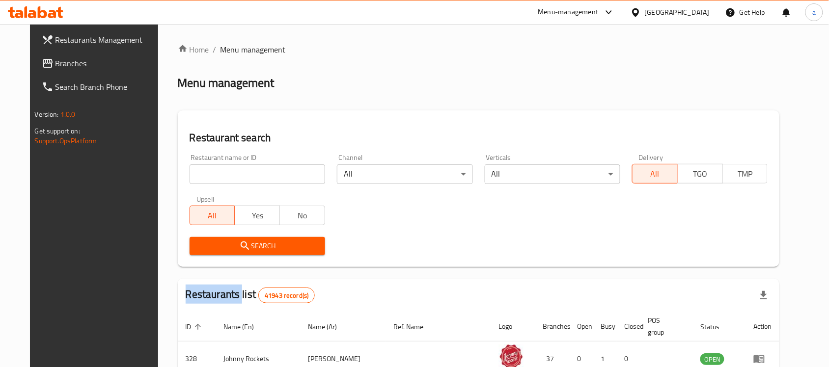
click at [62, 64] on div at bounding box center [414, 183] width 829 height 367
click at [62, 64] on span "Branches" at bounding box center [107, 63] width 105 height 12
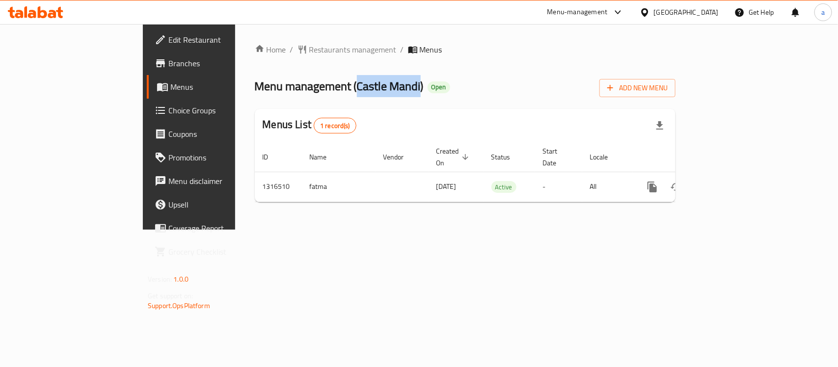
drag, startPoint x: 261, startPoint y: 90, endPoint x: 326, endPoint y: 95, distance: 65.5
click at [326, 95] on span "Menu management ( Castle Mandi )" at bounding box center [339, 86] width 169 height 22
copy span "Castle Mandi"
click at [309, 44] on span "Restaurants management" at bounding box center [352, 50] width 87 height 12
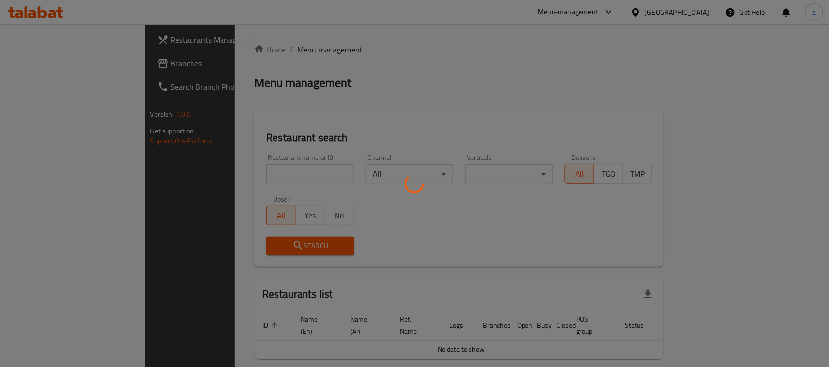
click at [63, 73] on div at bounding box center [414, 183] width 829 height 367
drag, startPoint x: 63, startPoint y: 73, endPoint x: 69, endPoint y: 69, distance: 7.5
click at [67, 70] on div at bounding box center [414, 183] width 829 height 367
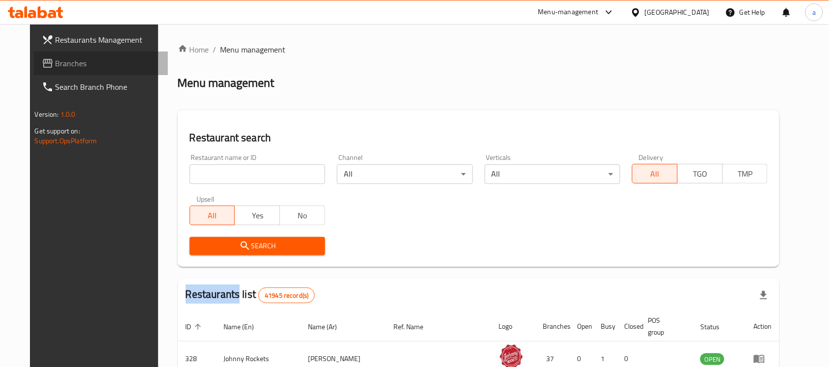
click at [70, 69] on span "Branches" at bounding box center [107, 63] width 105 height 12
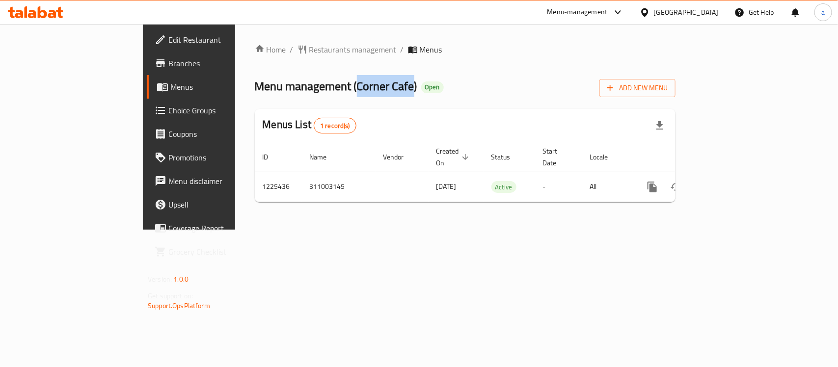
drag, startPoint x: 264, startPoint y: 85, endPoint x: 318, endPoint y: 85, distance: 54.0
click at [318, 85] on span "Menu management ( Corner Cafe )" at bounding box center [336, 86] width 163 height 22
copy span "Corner Cafe"
click at [235, 36] on div "Home / Restaurants management / Menus Menu management ( Corner Cafe ) Open Add …" at bounding box center [465, 127] width 460 height 206
click at [309, 47] on span "Restaurants management" at bounding box center [352, 50] width 87 height 12
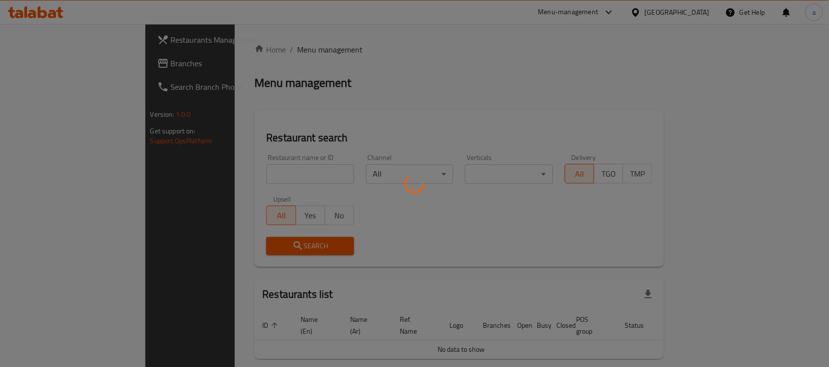
click at [51, 64] on div at bounding box center [414, 183] width 829 height 367
click at [53, 63] on div at bounding box center [414, 183] width 829 height 367
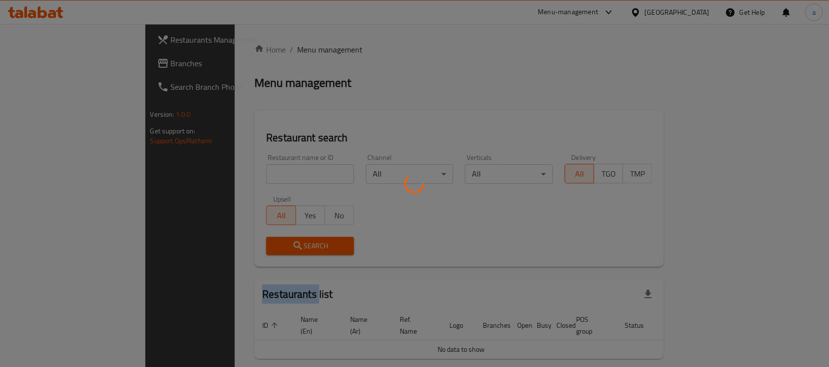
click at [53, 63] on div at bounding box center [414, 183] width 829 height 367
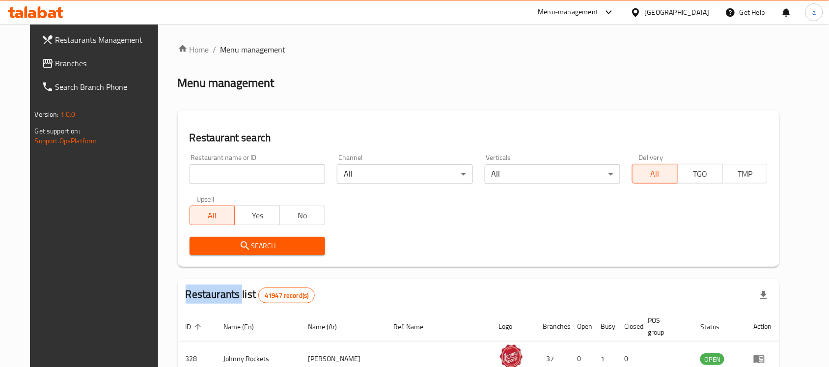
click at [55, 63] on span "Branches" at bounding box center [107, 63] width 105 height 12
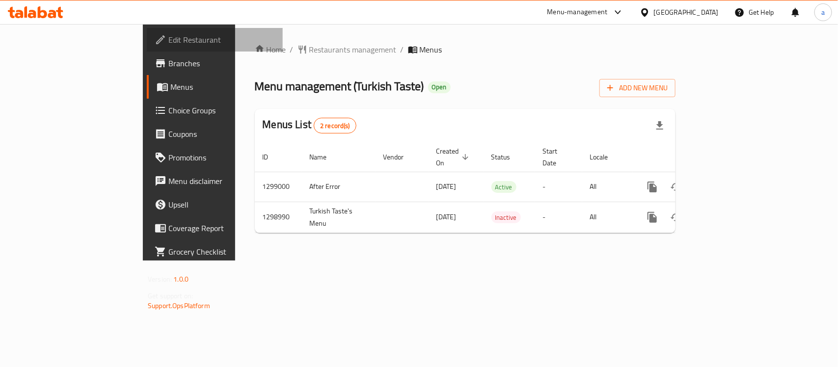
click at [168, 43] on span "Edit Restaurant" at bounding box center [221, 40] width 107 height 12
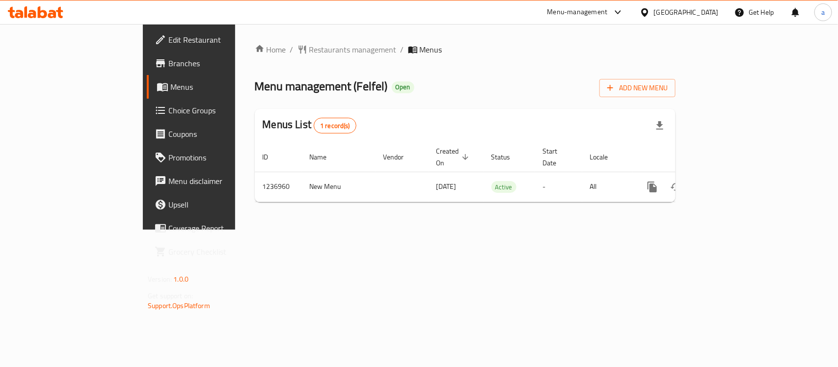
click at [266, 81] on span "Menu management ( Felfel )" at bounding box center [321, 86] width 133 height 22
copy span "Felfel"
click at [309, 44] on span "Restaurants management" at bounding box center [352, 50] width 87 height 12
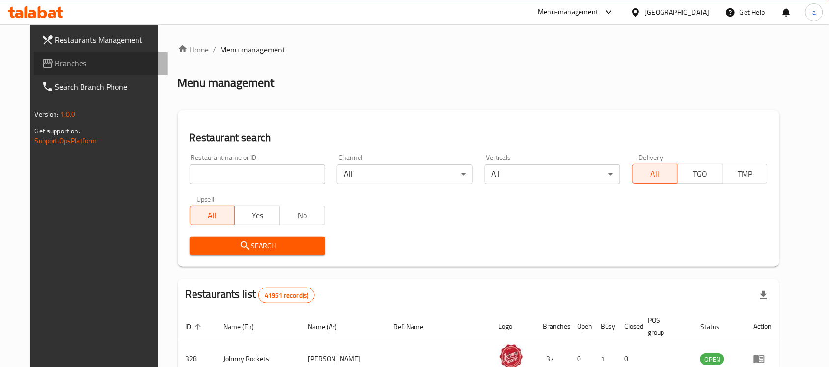
click at [69, 64] on span "Branches" at bounding box center [107, 63] width 105 height 12
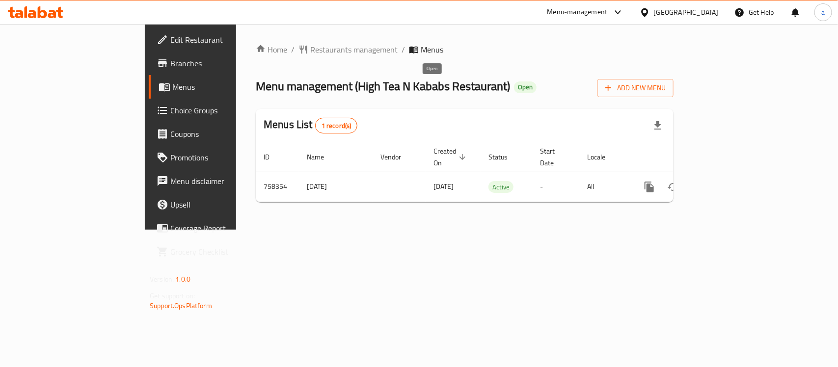
click at [514, 89] on span "Open" at bounding box center [525, 87] width 23 height 8
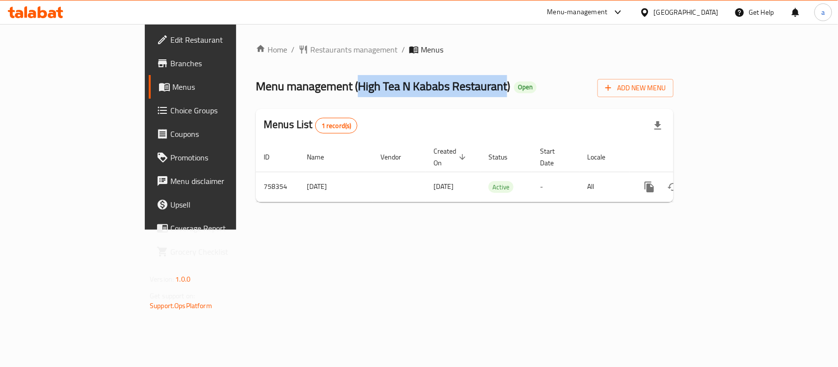
drag, startPoint x: 264, startPoint y: 86, endPoint x: 411, endPoint y: 86, distance: 147.3
click at [411, 86] on span "Menu management ( High Tea N Kababs Restaurant )" at bounding box center [383, 86] width 254 height 22
copy span "High Tea N Kababs Restaurant"
